Goal: Submit feedback/report problem: Submit feedback/report problem

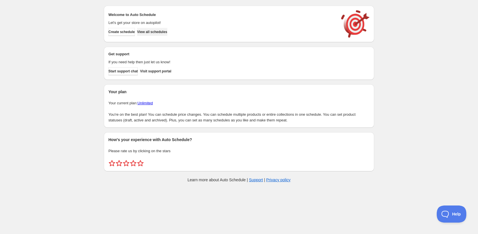
click at [163, 32] on span "View all schedules" at bounding box center [152, 32] width 30 height 5
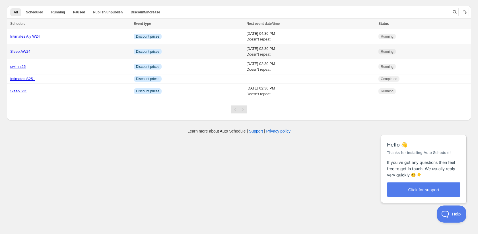
click at [24, 52] on link "Sleep AW24" at bounding box center [20, 51] width 20 height 4
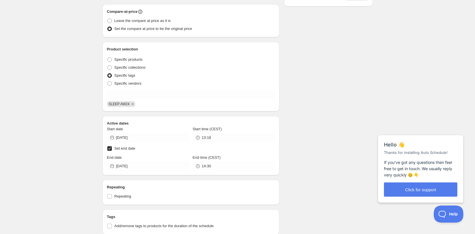
scroll to position [112, 0]
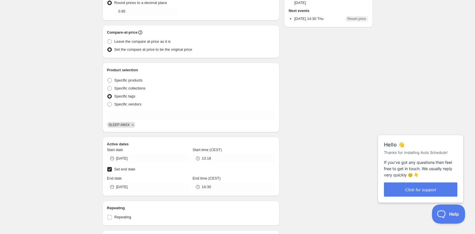
click at [446, 216] on button "Help" at bounding box center [447, 212] width 30 height 17
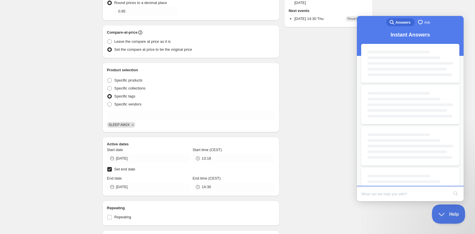
scroll to position [0, 0]
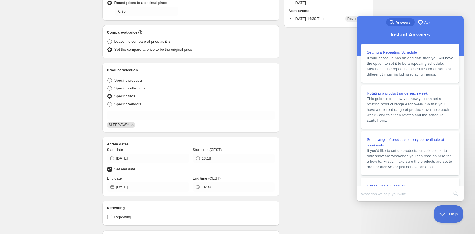
click at [415, 25] on link "chat-square Ask" at bounding box center [425, 22] width 20 height 8
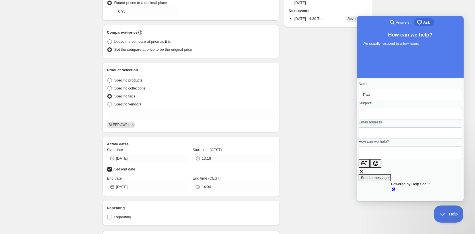
type input "Pau"
type input "not working"
type input "[EMAIL_ADDRESS][PERSON_NAME][DOMAIN_NAME]"
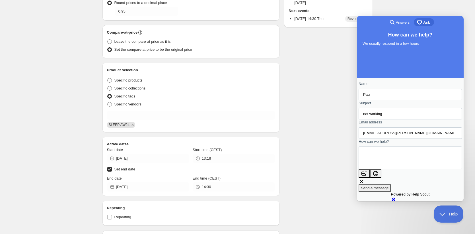
scroll to position [5, 0]
click at [383, 175] on div "Contact form" at bounding box center [410, 160] width 103 height 28
click at [383, 173] on textarea "The schedules aren't working. I have none of the products tagged with the speci…" at bounding box center [373, 161] width 20 height 26
paste textarea "[URL][DOMAIN_NAME]"
click at [383, 190] on textarea "The schedules aren't working. I have none of the products tagged with the speci…" at bounding box center [373, 169] width 20 height 44
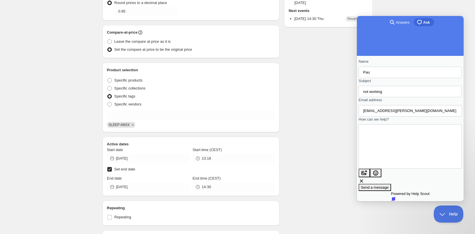
scroll to position [48, 0]
paste textarea "[URL][DOMAIN_NAME]"
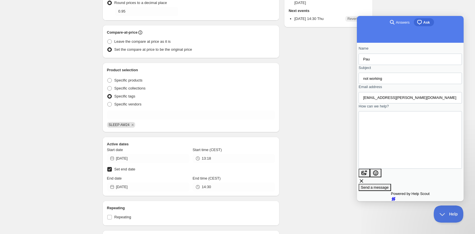
type textarea "The schedules aren't working. I have none of the products tagged with the speci…"
click at [389, 185] on span "Send a message" at bounding box center [375, 187] width 28 height 4
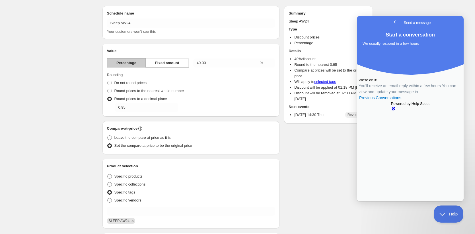
scroll to position [0, 0]
